Goal: Information Seeking & Learning: Learn about a topic

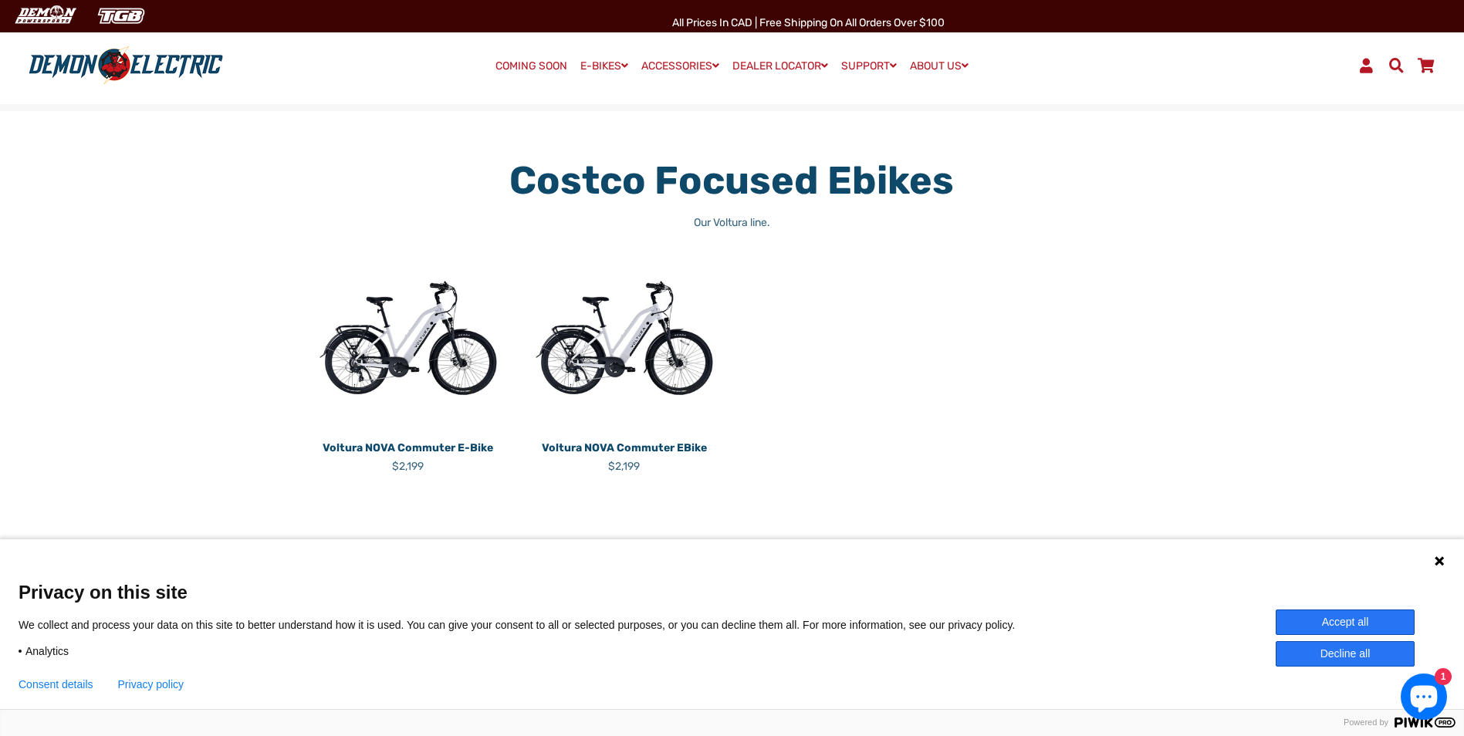
click at [410, 337] on img at bounding box center [408, 338] width 193 height 193
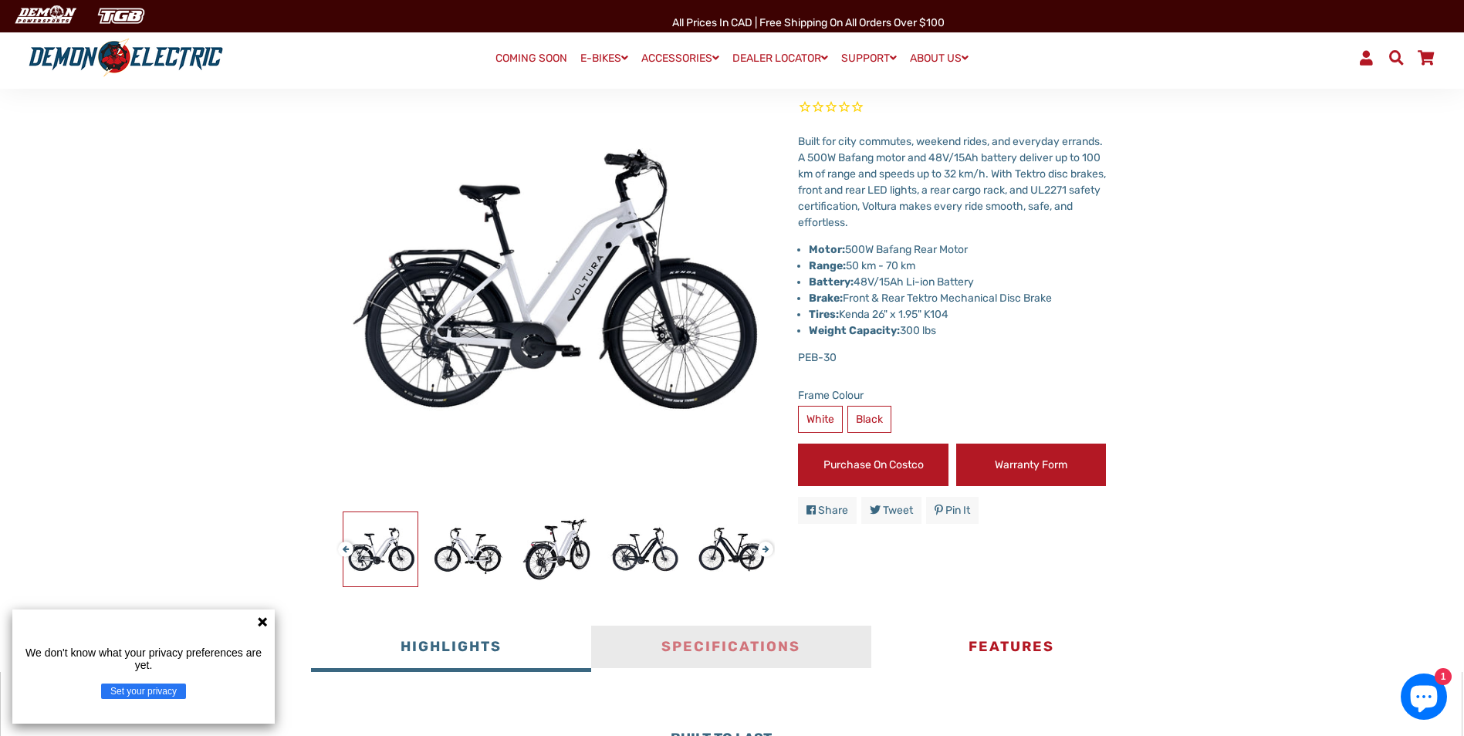
scroll to position [232, 0]
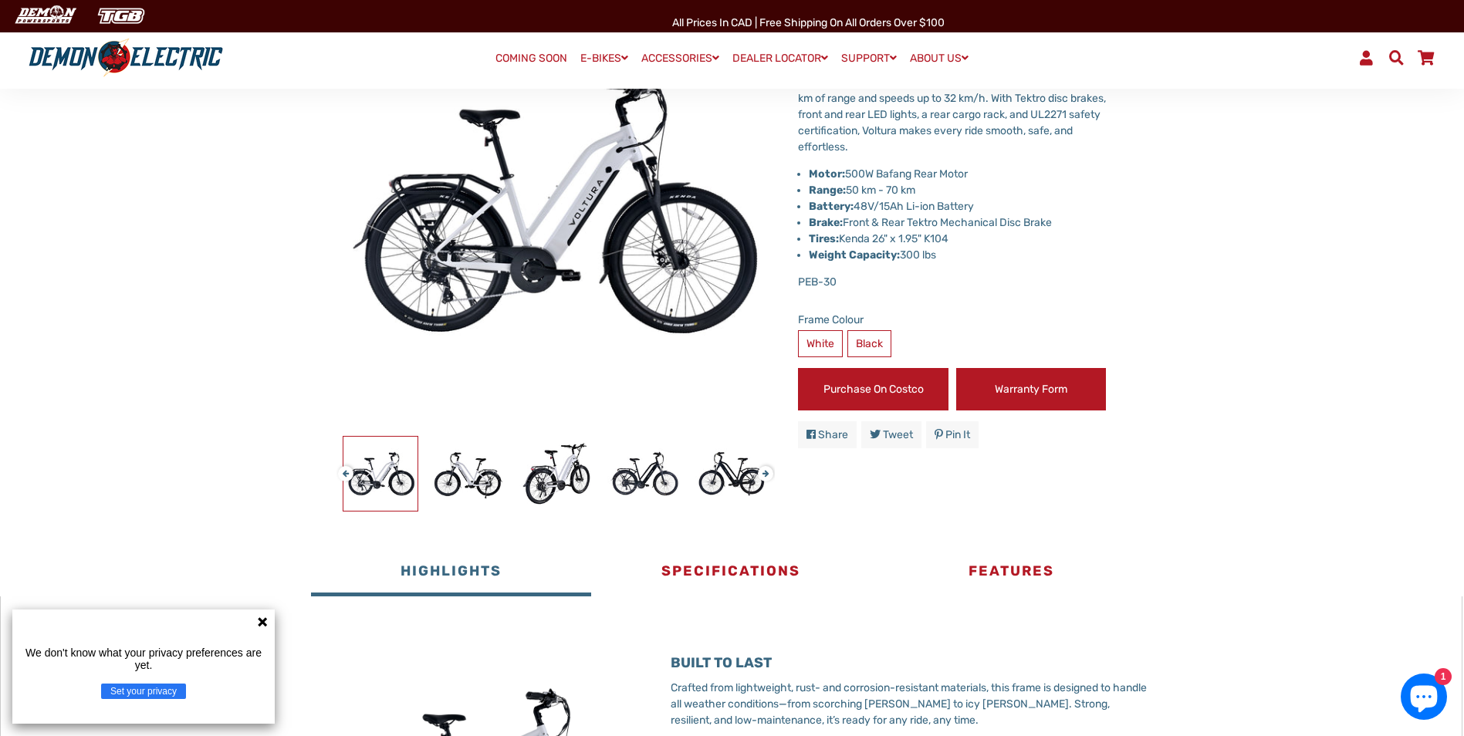
click at [698, 569] on button "Specifications" at bounding box center [731, 573] width 280 height 46
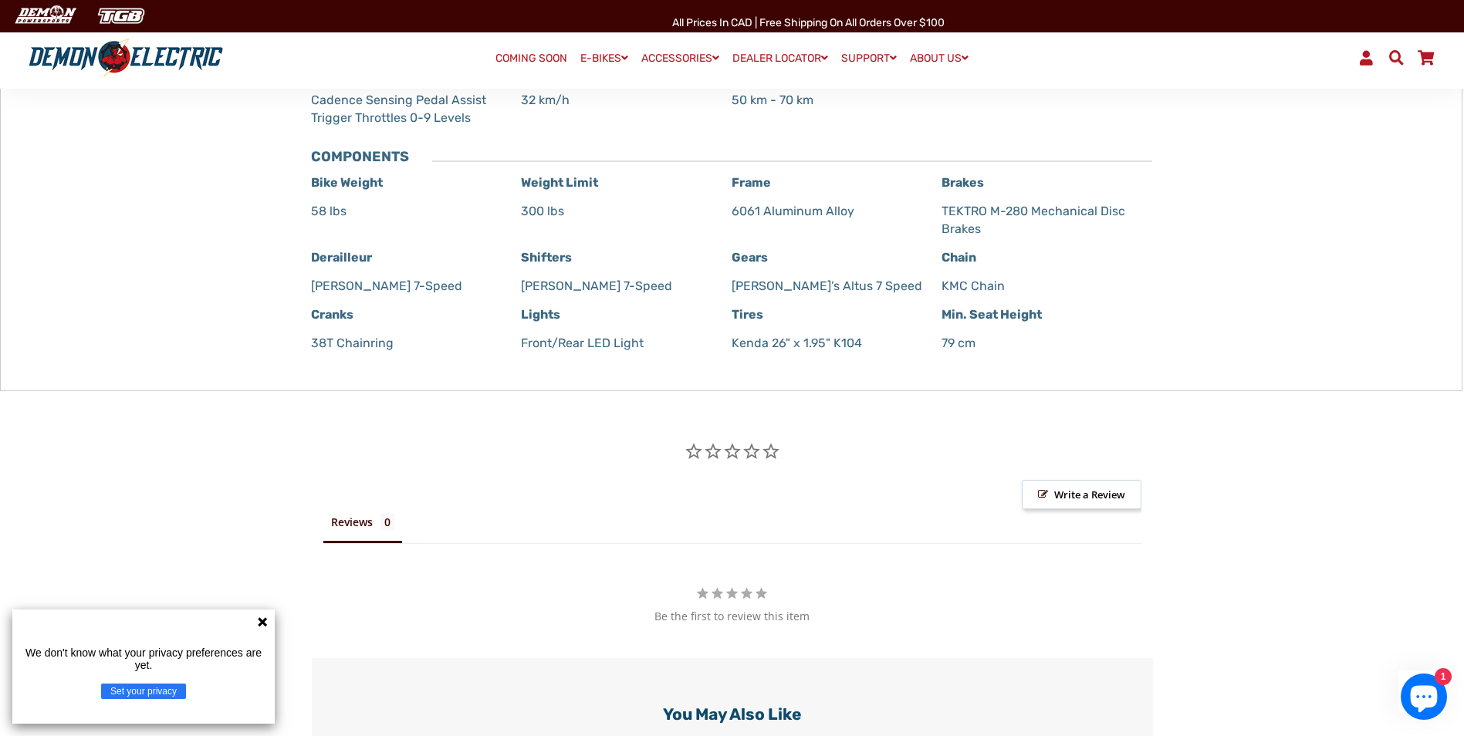
scroll to position [1312, 0]
